Goal: Check status: Check status

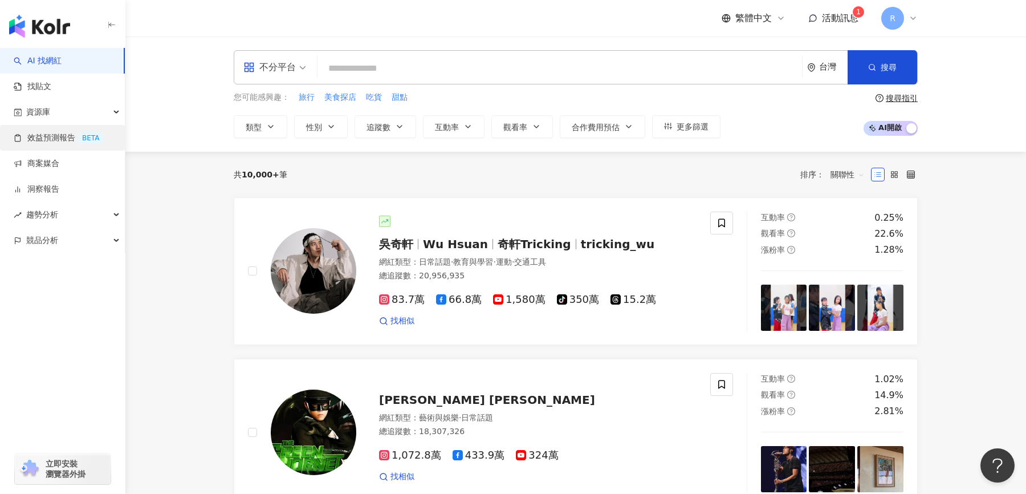
click at [47, 144] on link "效益預測報告 BETA" at bounding box center [59, 137] width 90 height 11
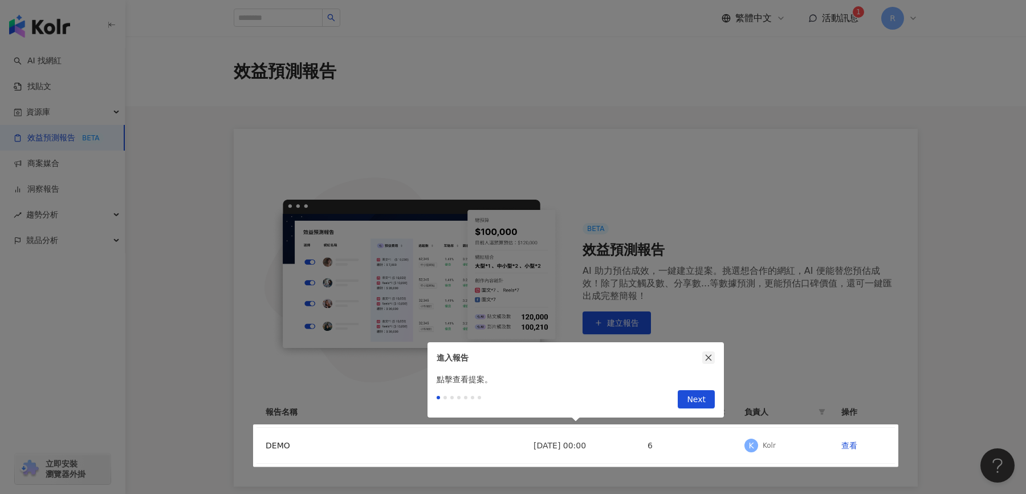
click at [712, 360] on icon "close" at bounding box center [709, 357] width 8 height 8
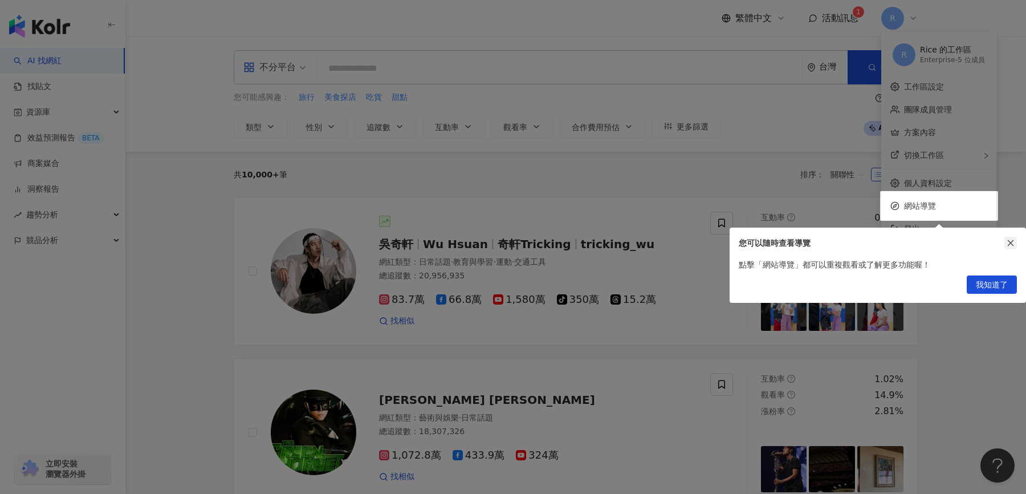
click at [1015, 241] on button "button" at bounding box center [1011, 243] width 13 height 13
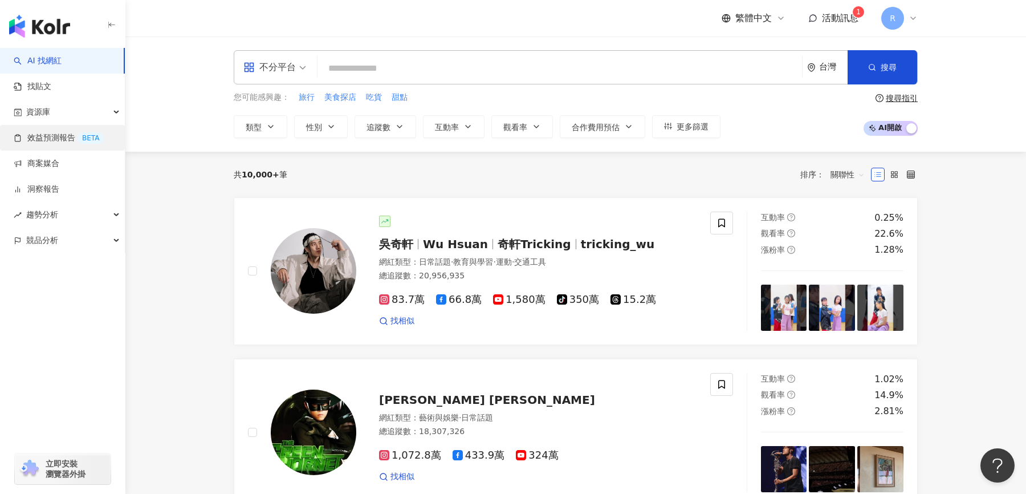
click at [71, 138] on link "效益預測報告 BETA" at bounding box center [59, 137] width 90 height 11
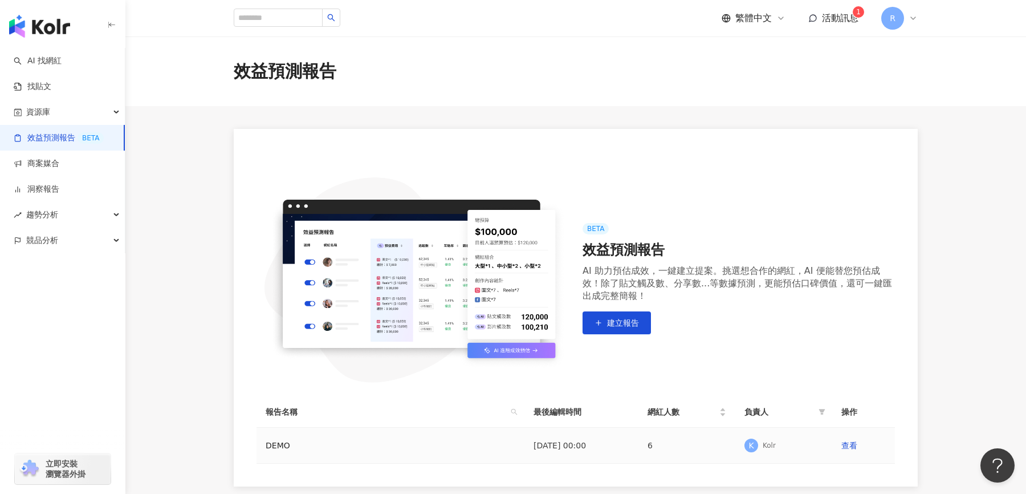
click at [285, 444] on div "DEMO" at bounding box center [334, 445] width 137 height 13
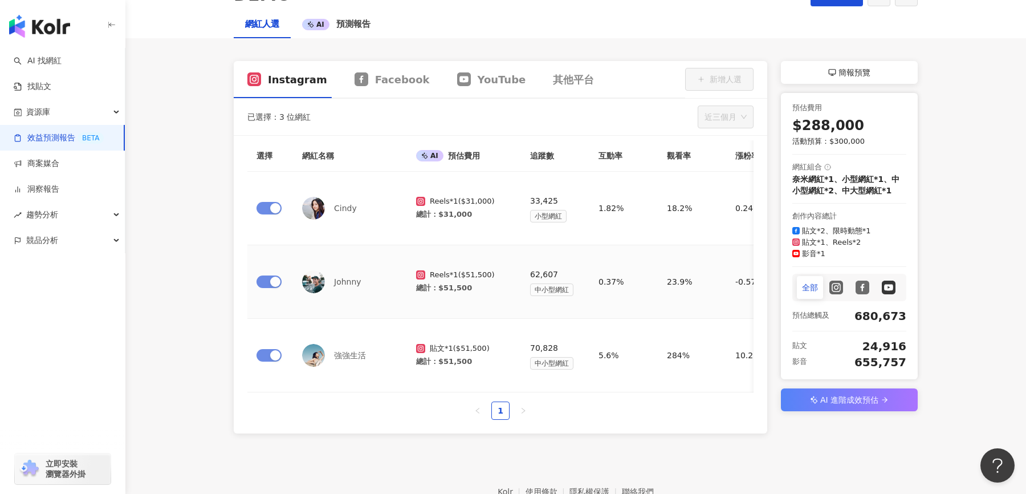
scroll to position [123, 0]
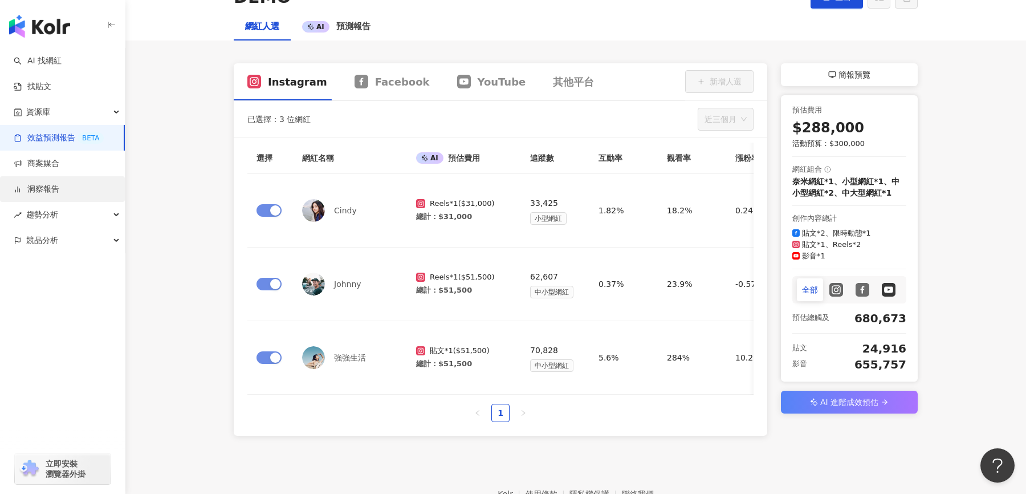
click at [59, 189] on link "洞察報告" at bounding box center [37, 189] width 46 height 11
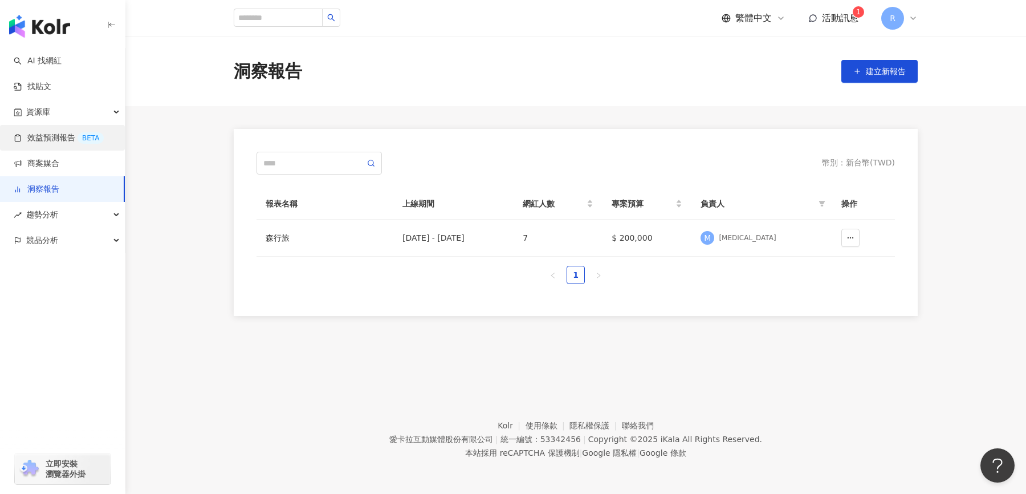
click at [59, 144] on link "效益預測報告 BETA" at bounding box center [59, 137] width 90 height 11
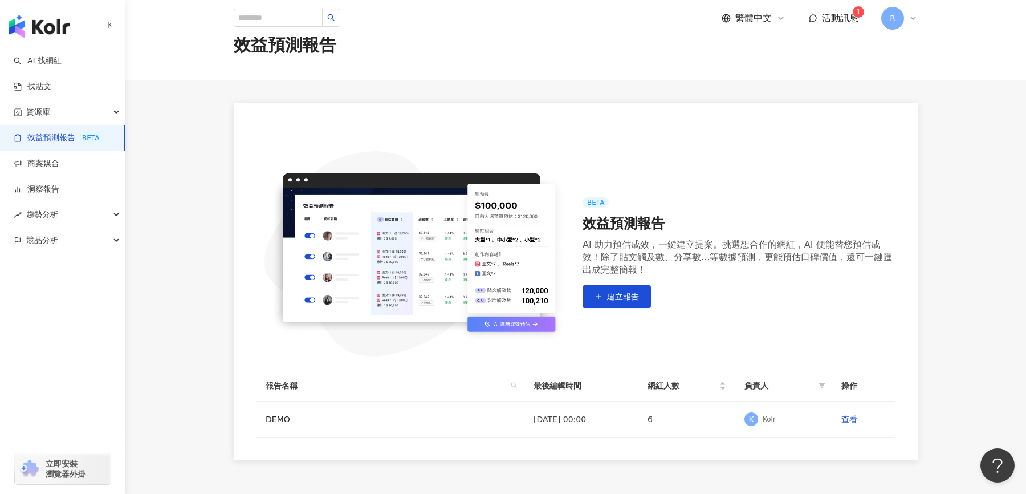
scroll to position [29, 0]
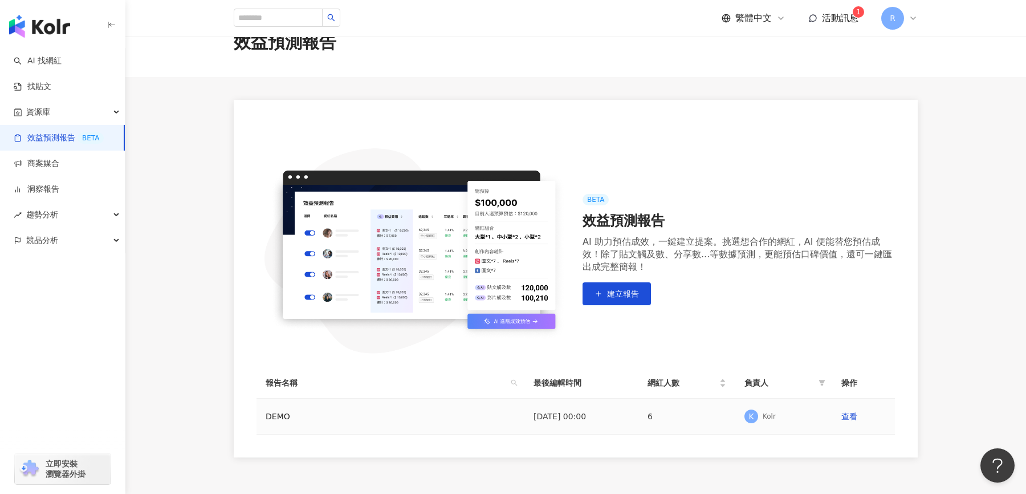
click at [326, 403] on td "DEMO" at bounding box center [391, 417] width 268 height 36
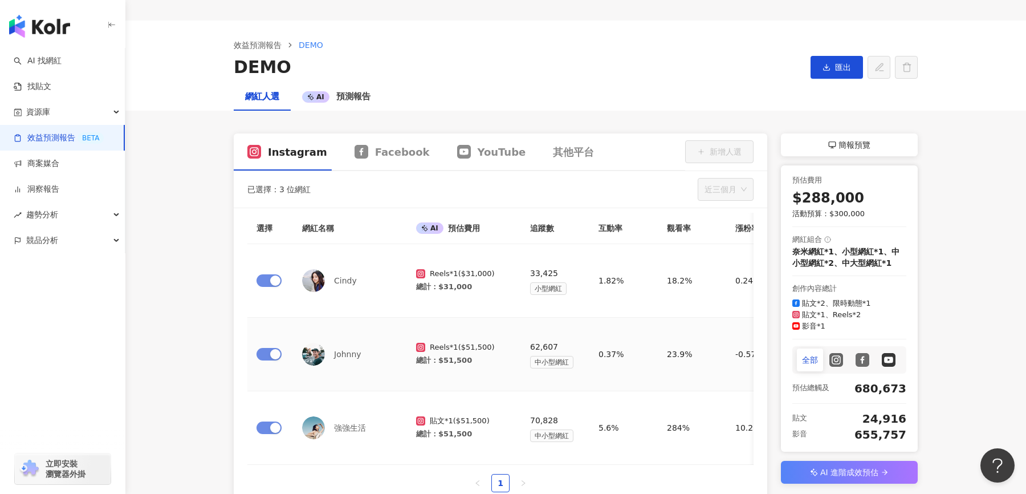
scroll to position [57, 0]
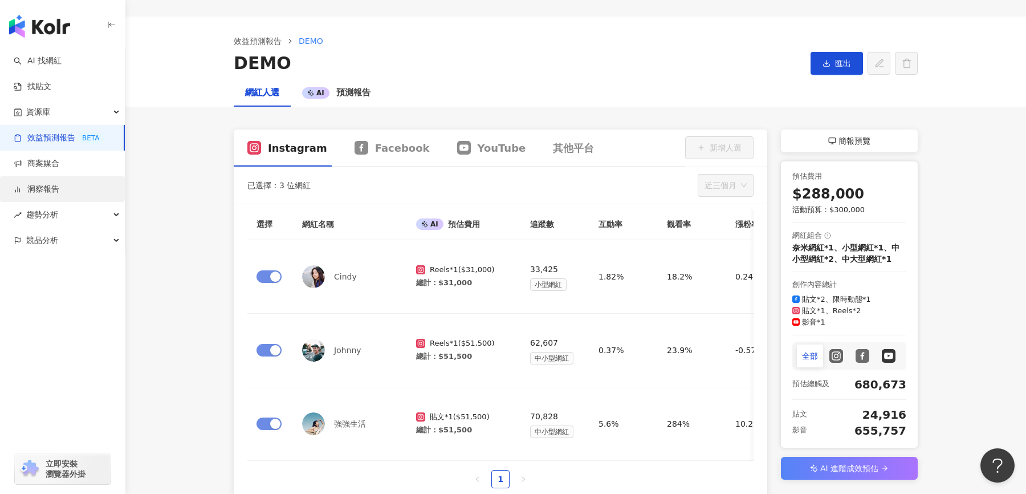
click at [59, 190] on link "洞察報告" at bounding box center [37, 189] width 46 height 11
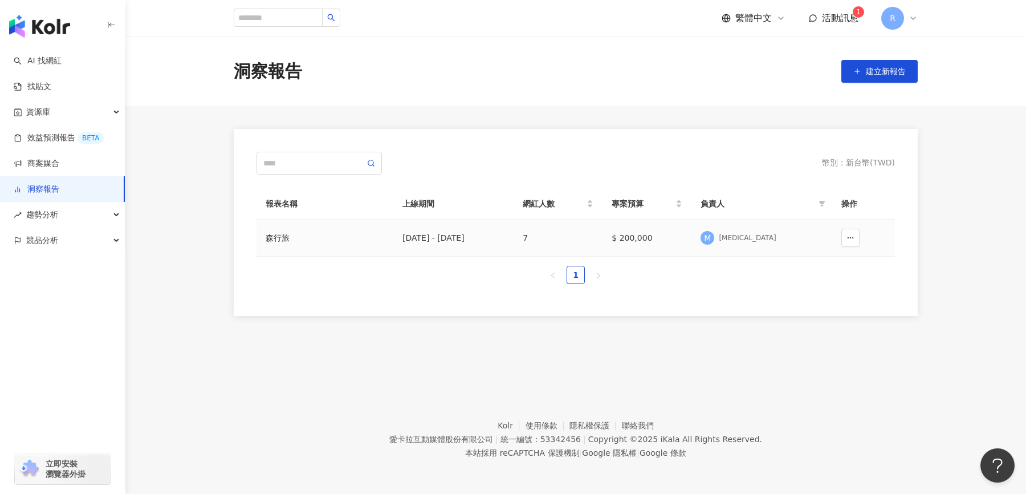
click at [438, 232] on div "[DATE] - [DATE]" at bounding box center [454, 237] width 102 height 13
click at [282, 238] on div "森行旅" at bounding box center [325, 237] width 119 height 13
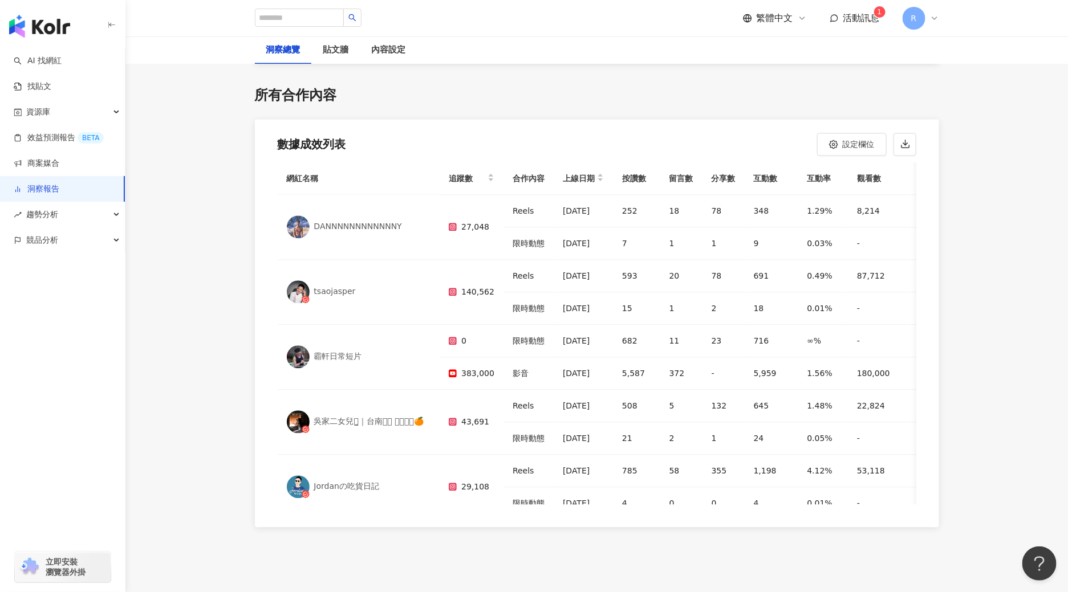
scroll to position [3305, 0]
